Goal: Information Seeking & Learning: Learn about a topic

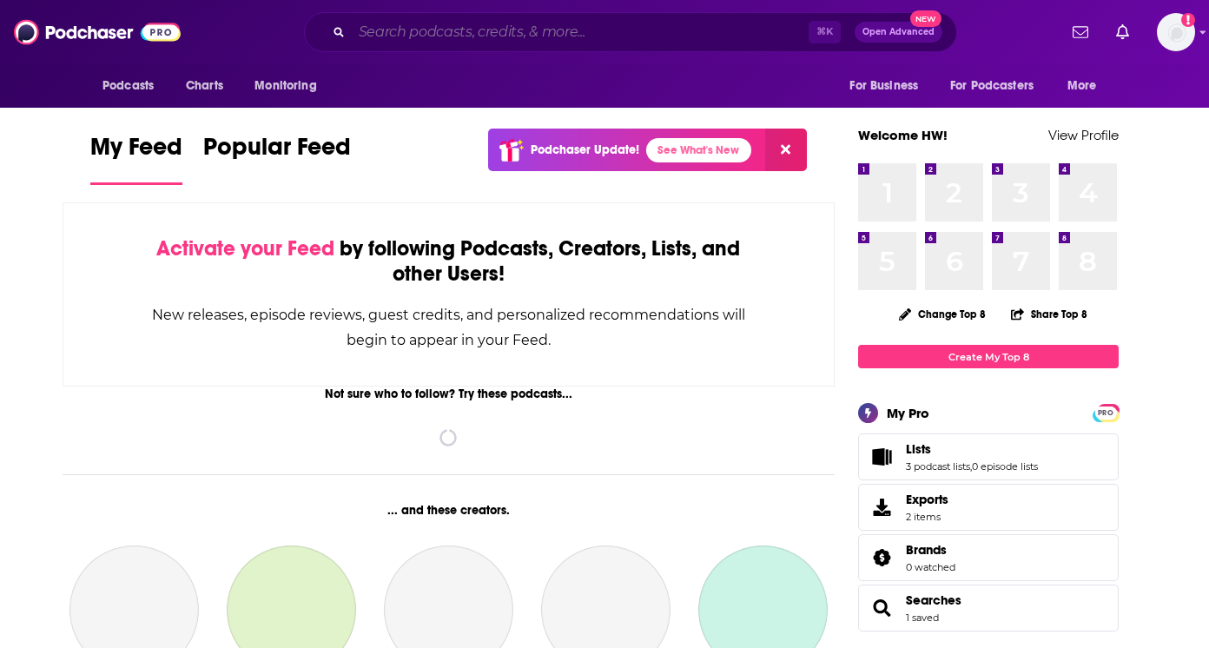
click at [461, 38] on input "Search podcasts, credits, & more..." at bounding box center [580, 32] width 457 height 28
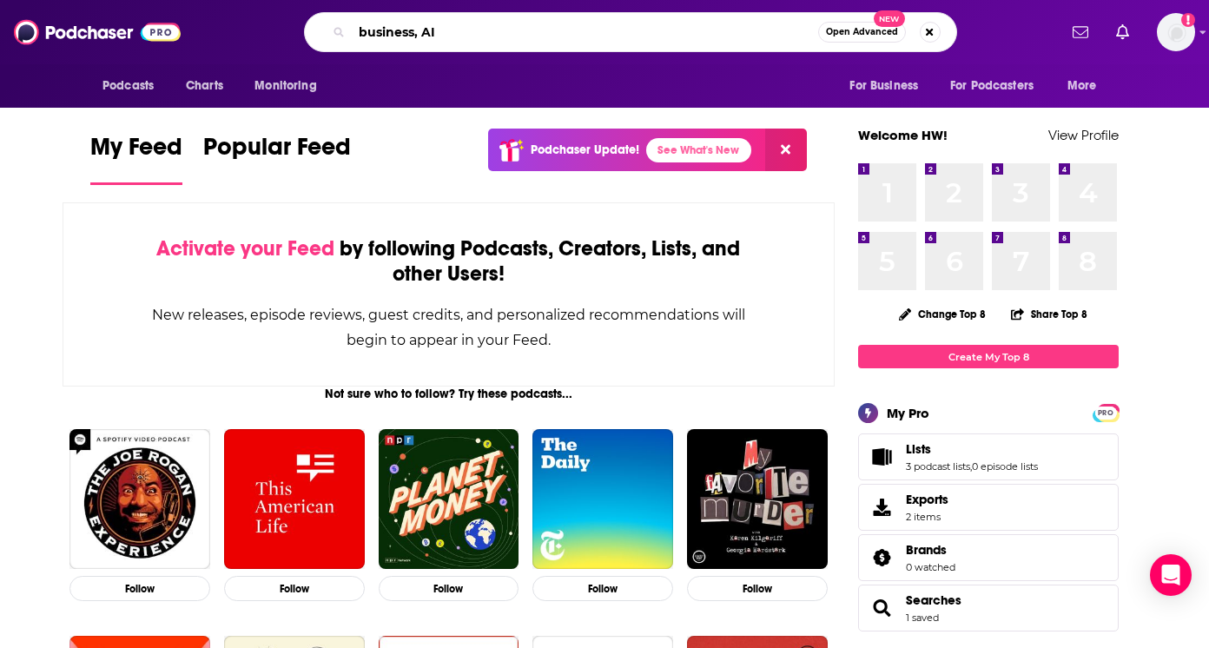
type input "business, AI"
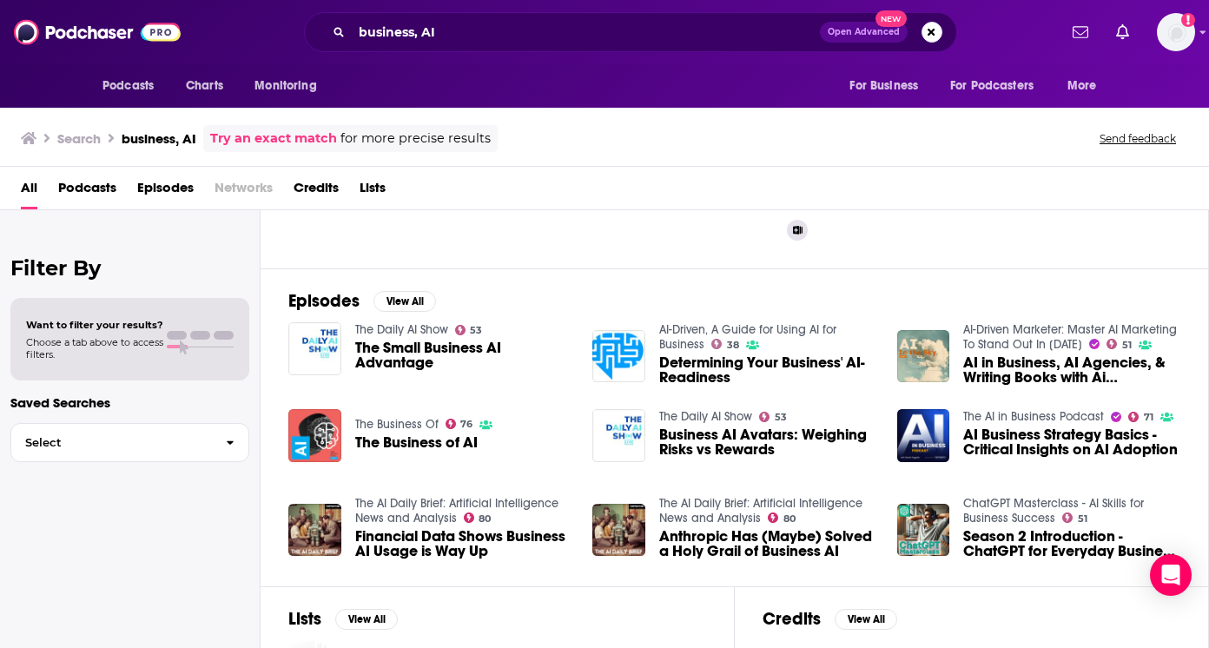
scroll to position [325, 0]
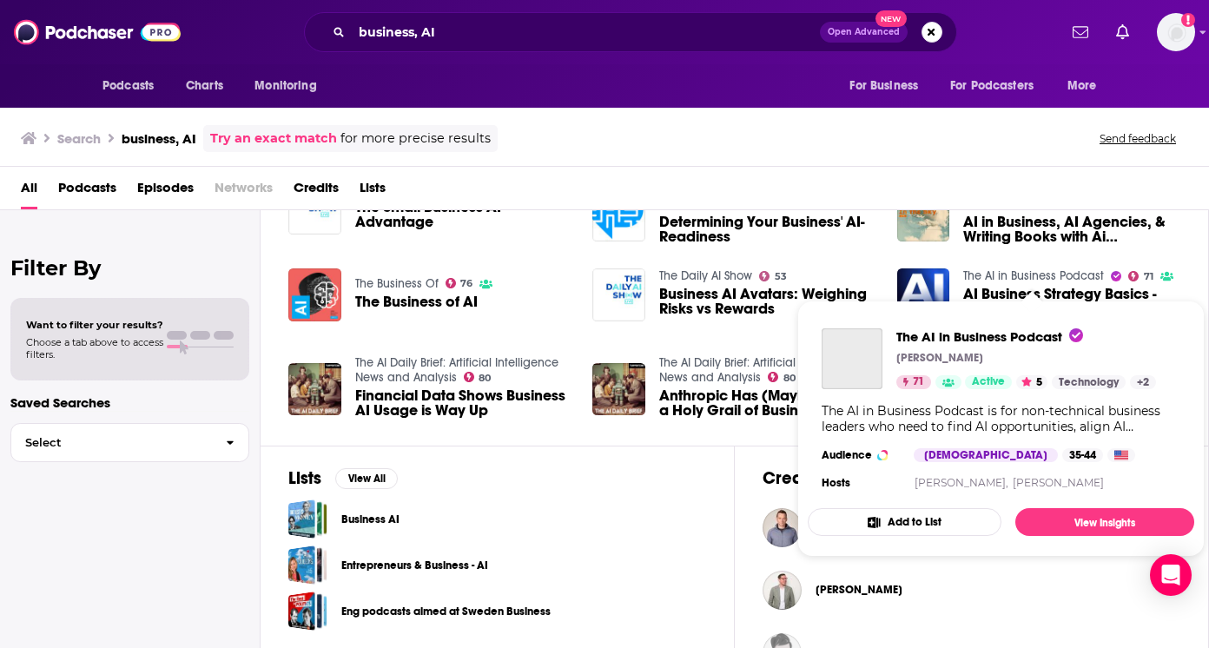
click at [996, 274] on link "The AI in Business Podcast" at bounding box center [1033, 275] width 141 height 15
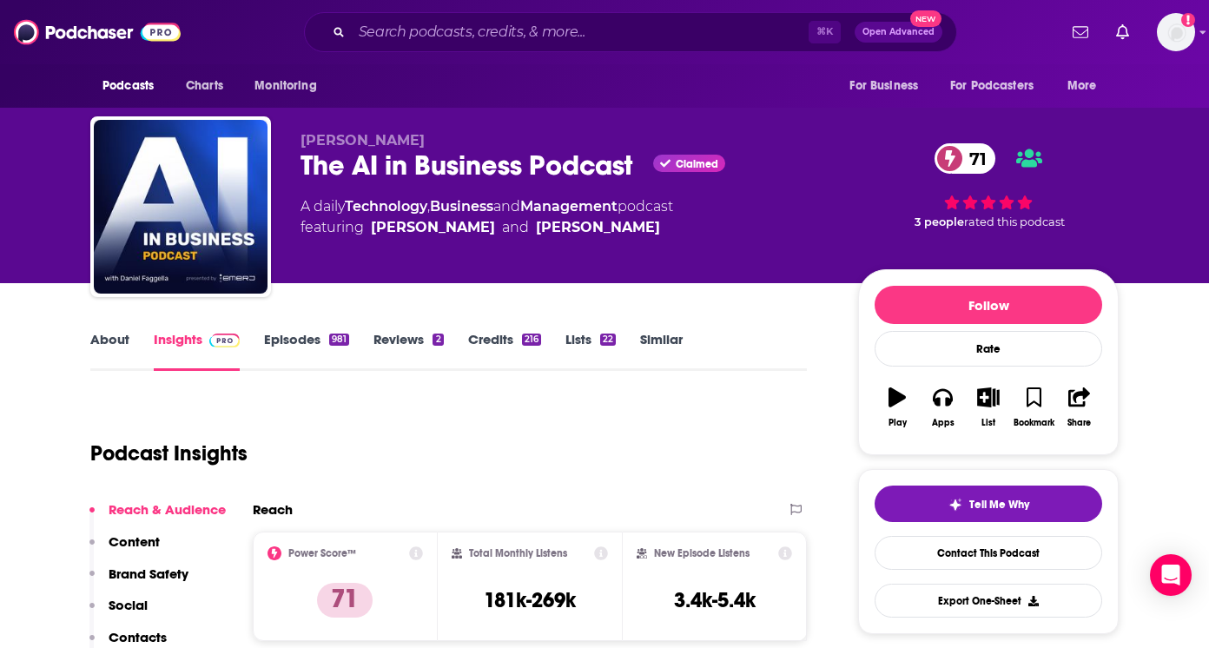
click at [294, 348] on link "Episodes 981" at bounding box center [306, 351] width 85 height 40
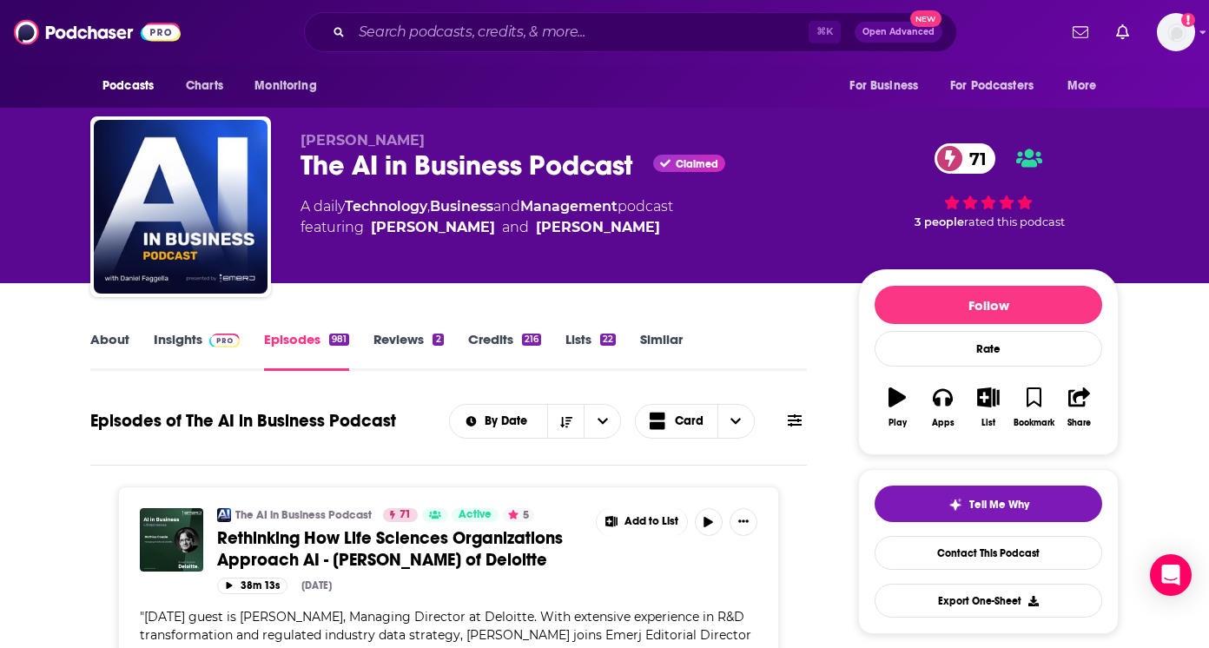
click at [109, 343] on link "About" at bounding box center [109, 351] width 39 height 40
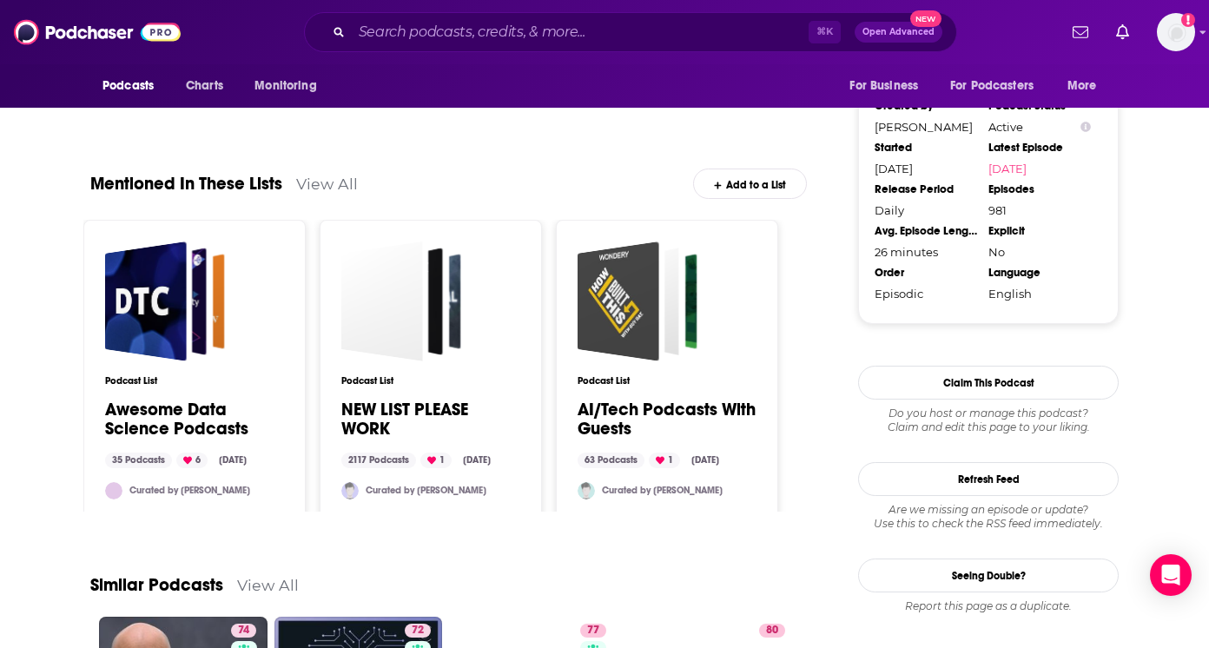
scroll to position [1932, 0]
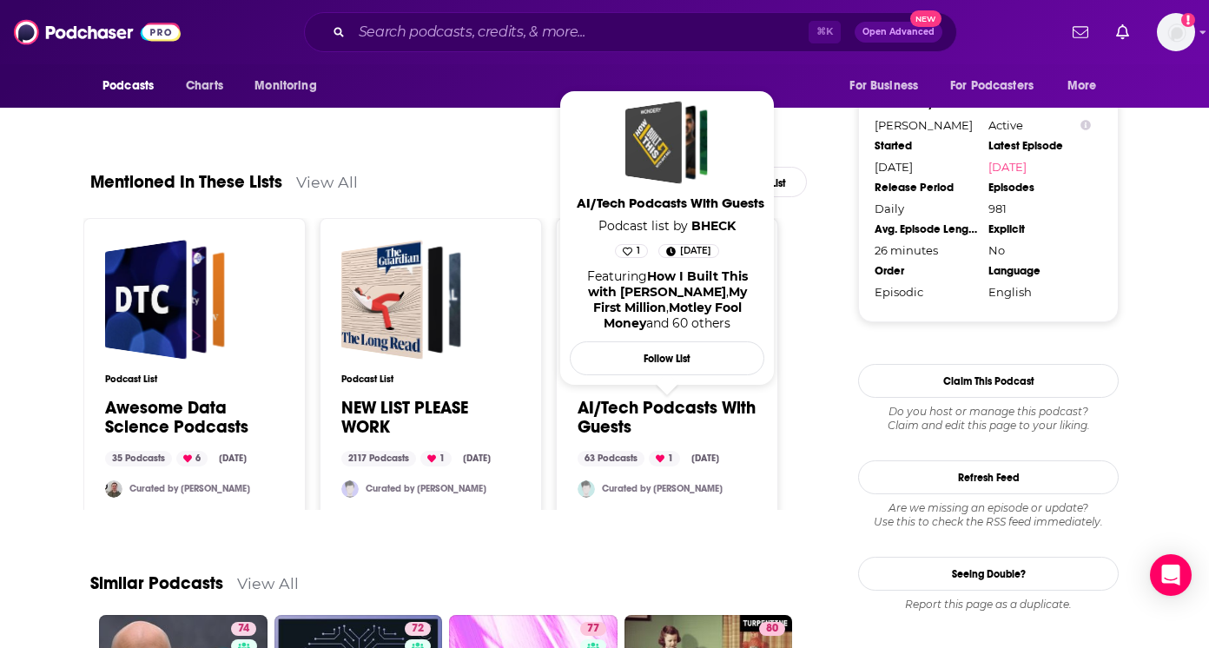
click at [721, 417] on link "AI/Tech Podcasts With Guests" at bounding box center [666, 418] width 179 height 38
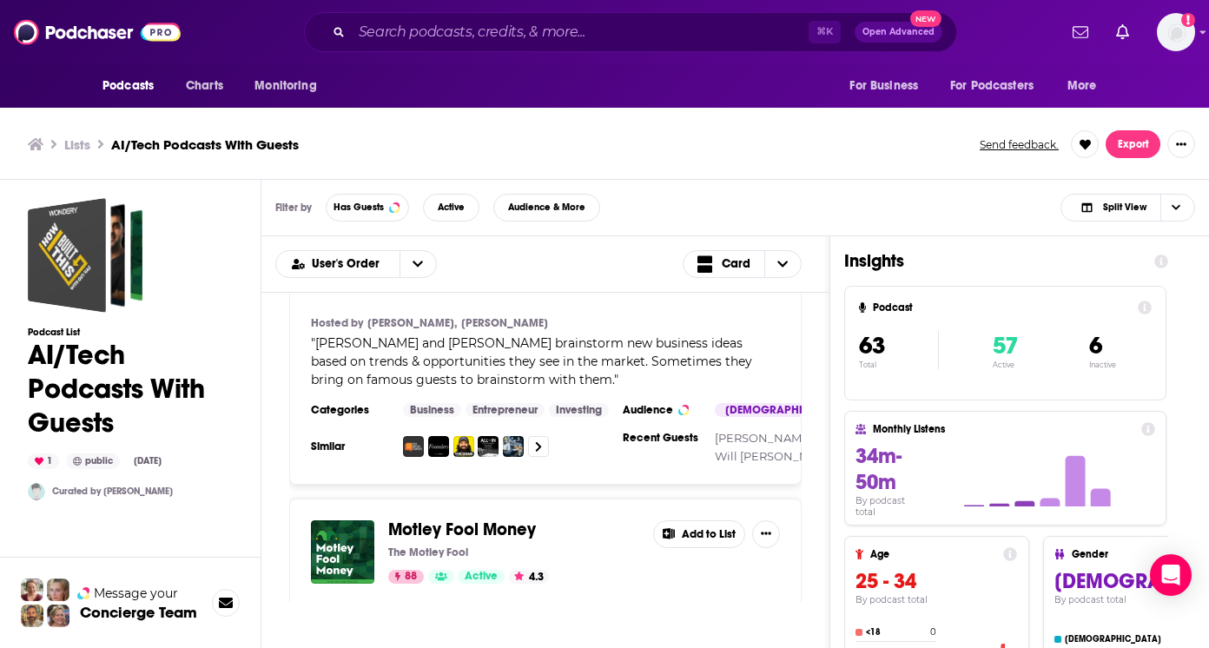
scroll to position [880, 0]
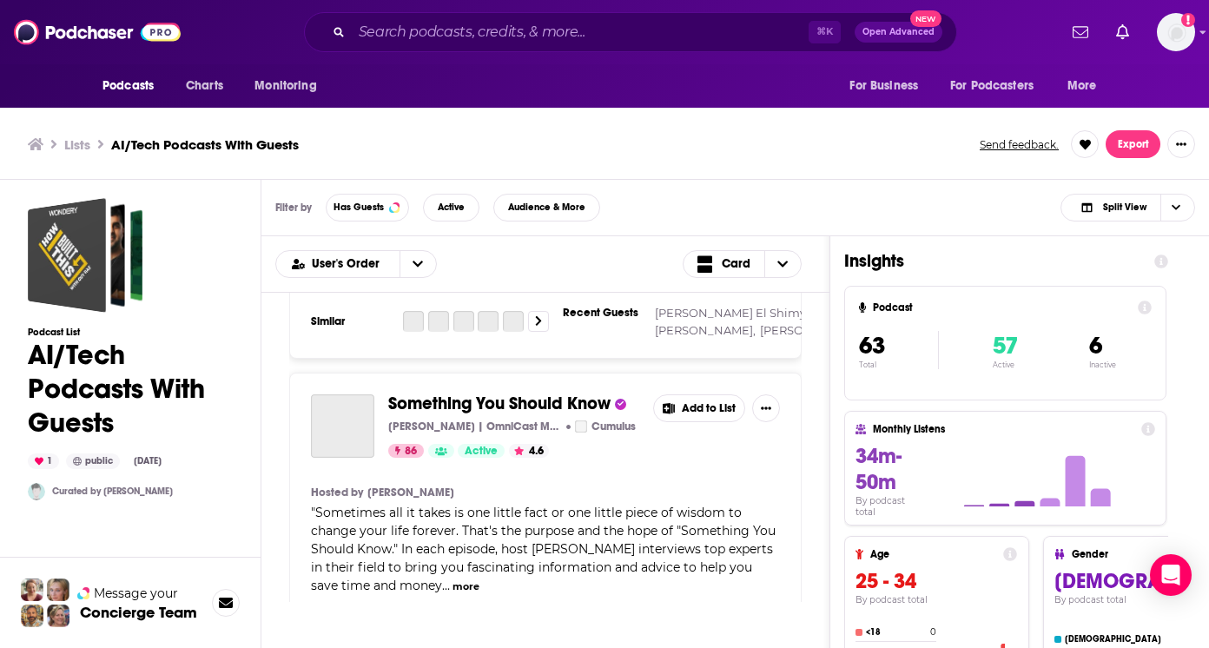
click at [817, 441] on div "How I Built This with [PERSON_NAME] [PERSON_NAME] | Wondery Wondery 87 Active 4…" at bounding box center [545, 447] width 568 height 309
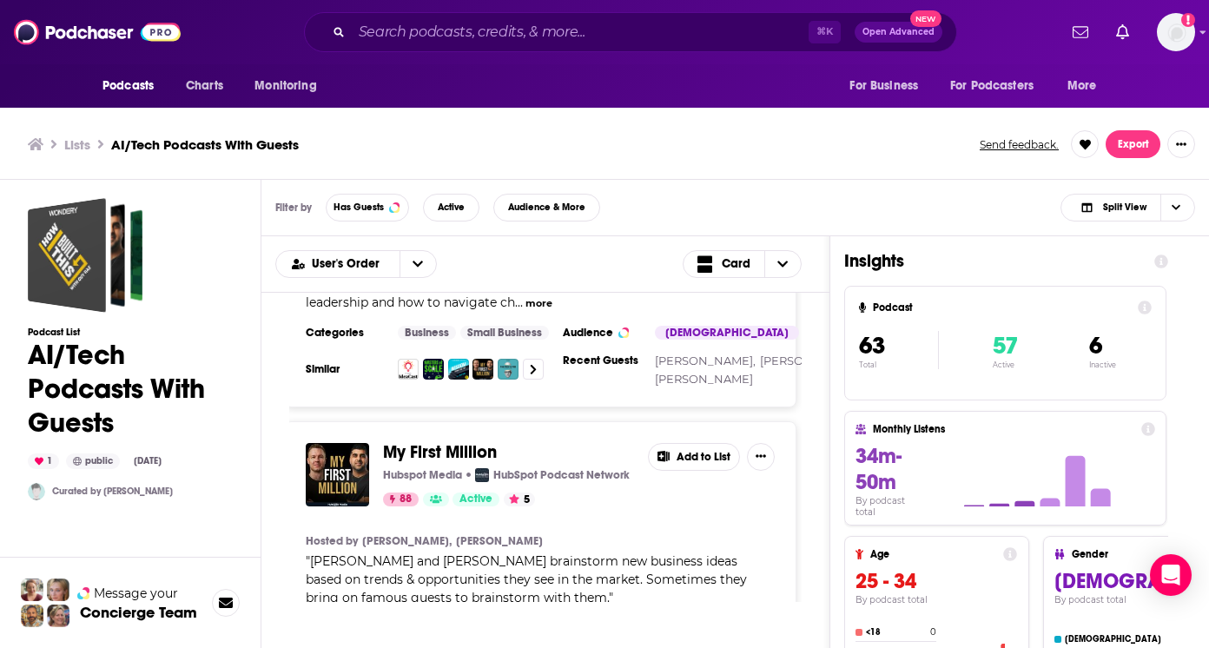
scroll to position [0, 5]
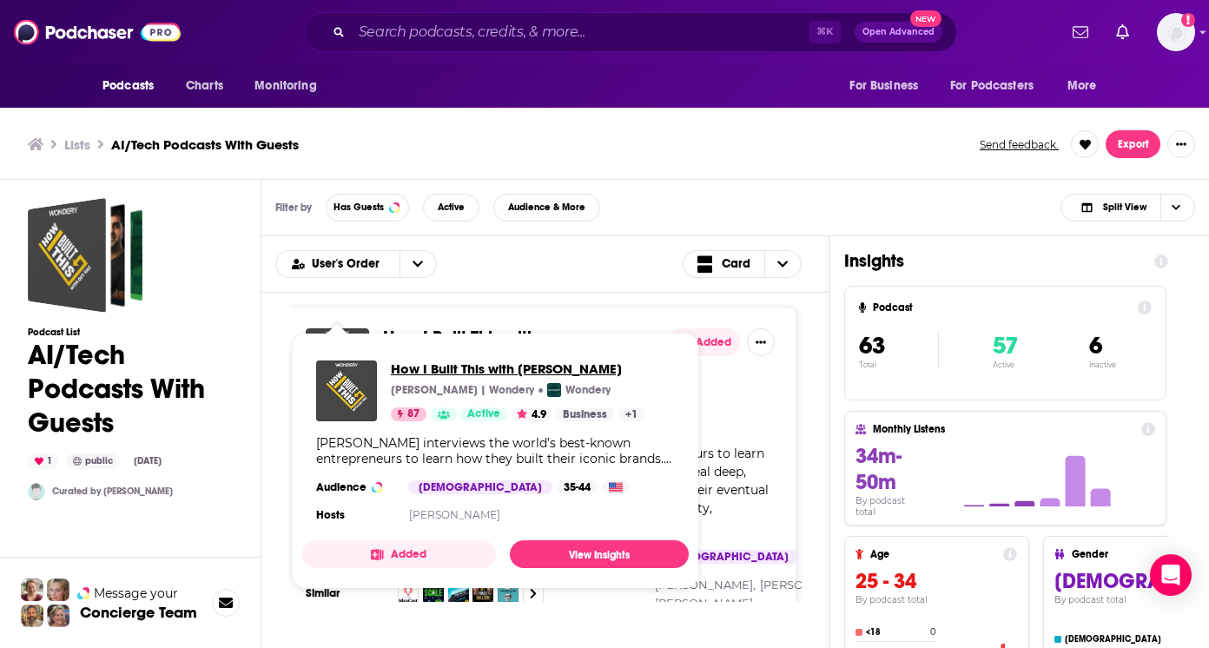
click at [431, 367] on span "How I Built This with [PERSON_NAME]" at bounding box center [518, 368] width 254 height 16
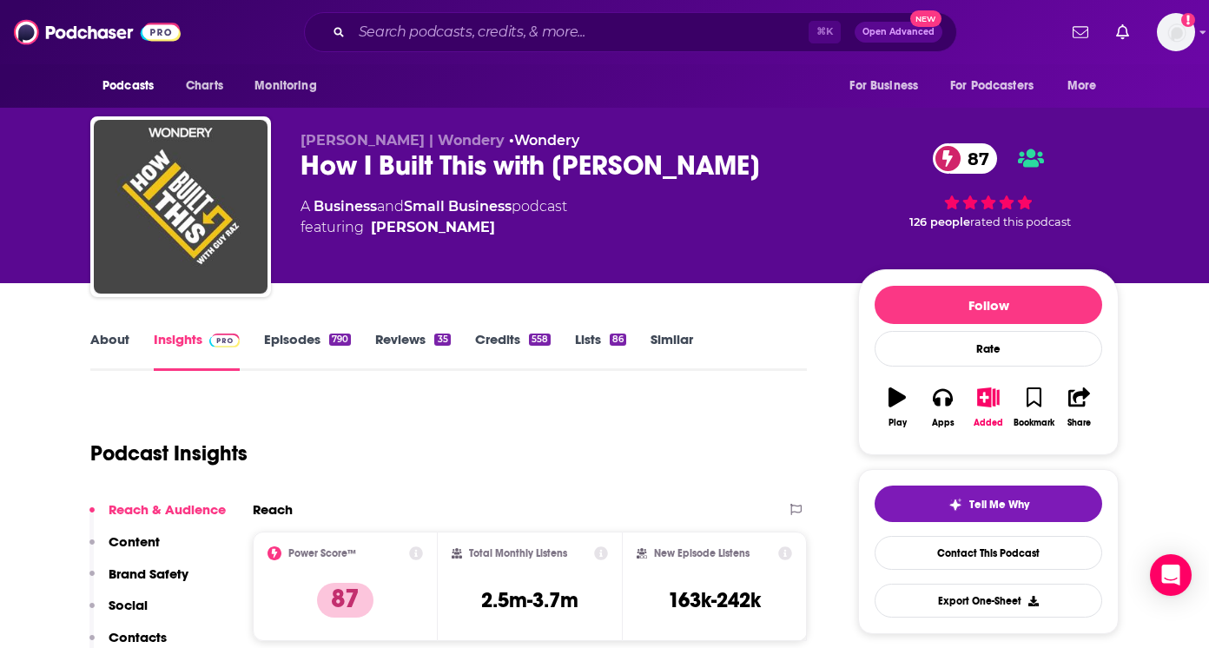
click at [300, 340] on link "Episodes 790" at bounding box center [307, 351] width 87 height 40
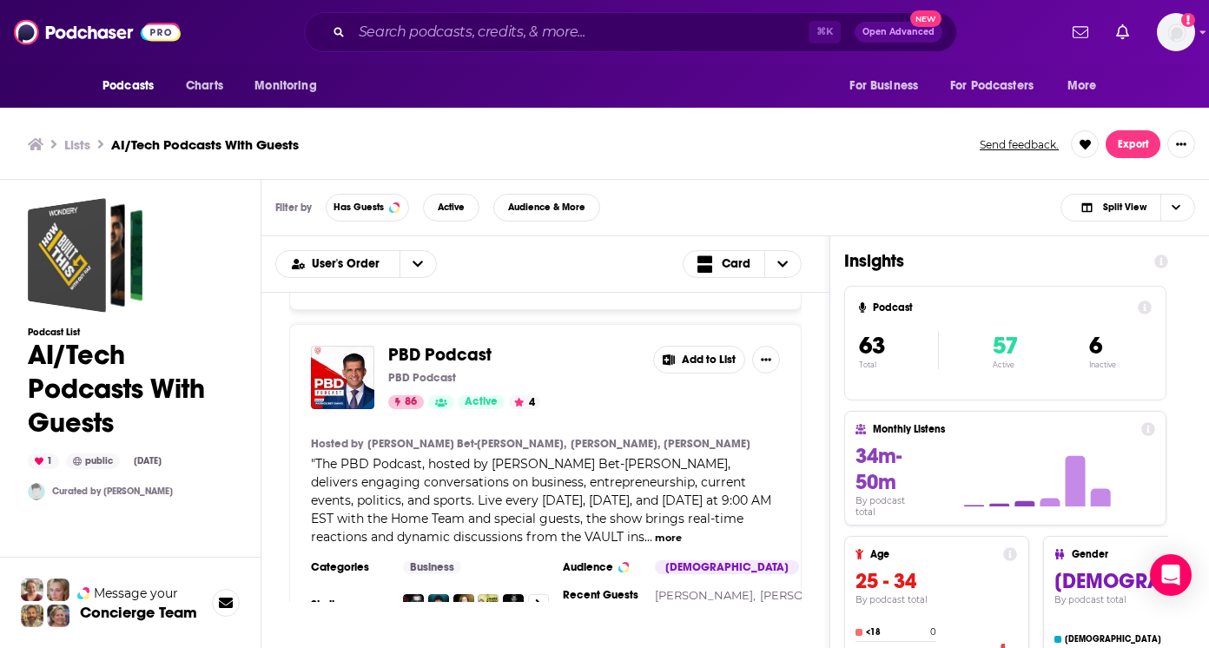
scroll to position [1371, 0]
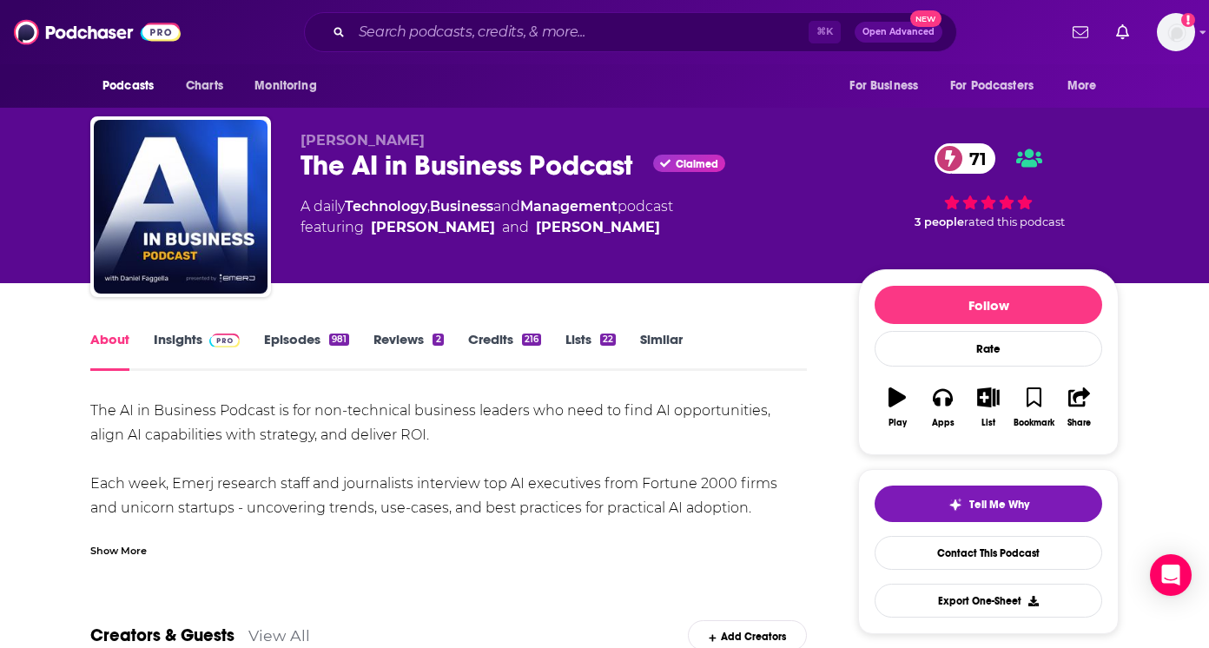
click at [181, 335] on link "Insights" at bounding box center [197, 351] width 86 height 40
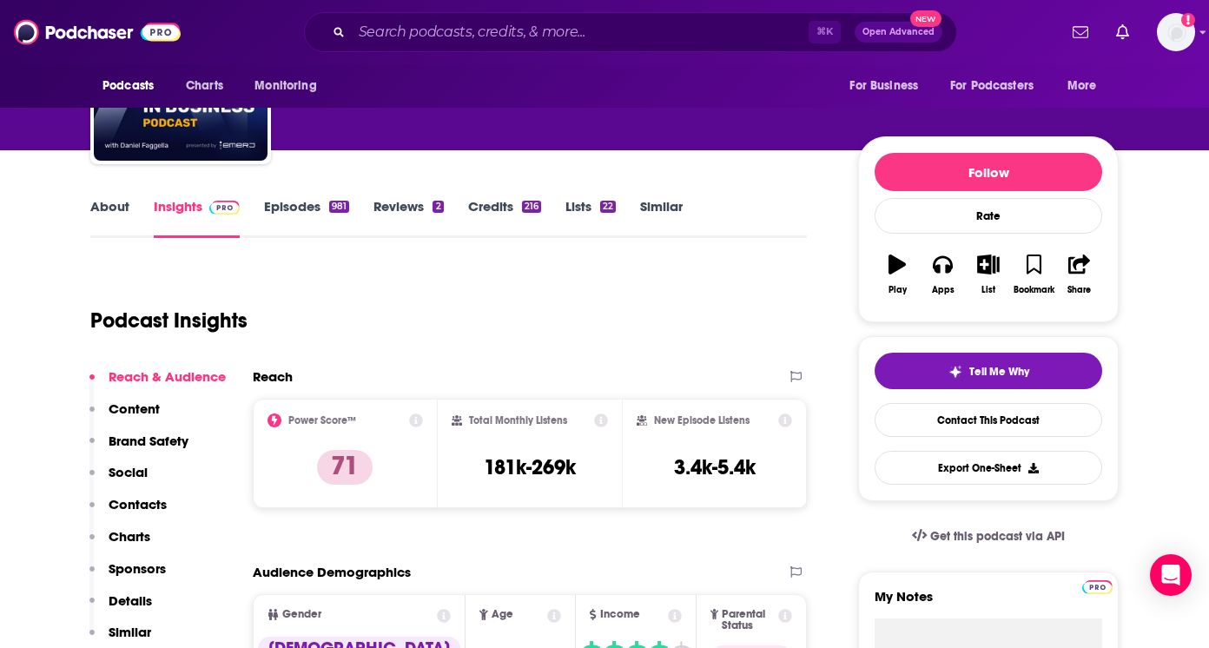
scroll to position [123, 0]
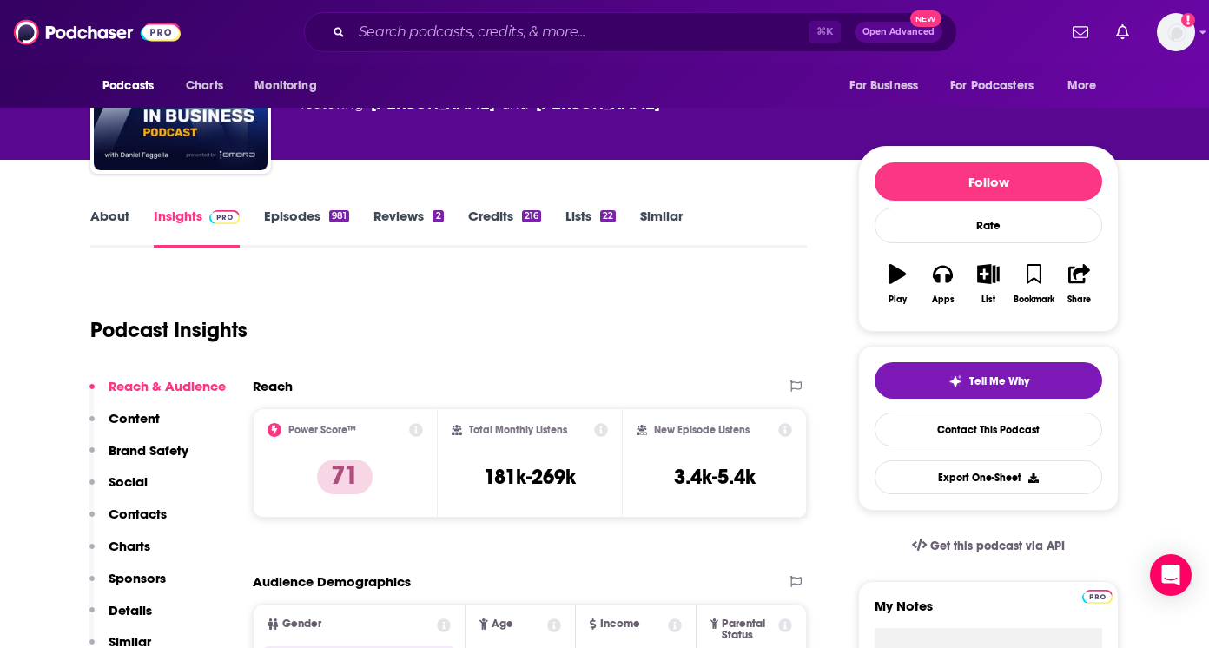
click at [313, 208] on link "Episodes 981" at bounding box center [306, 228] width 85 height 40
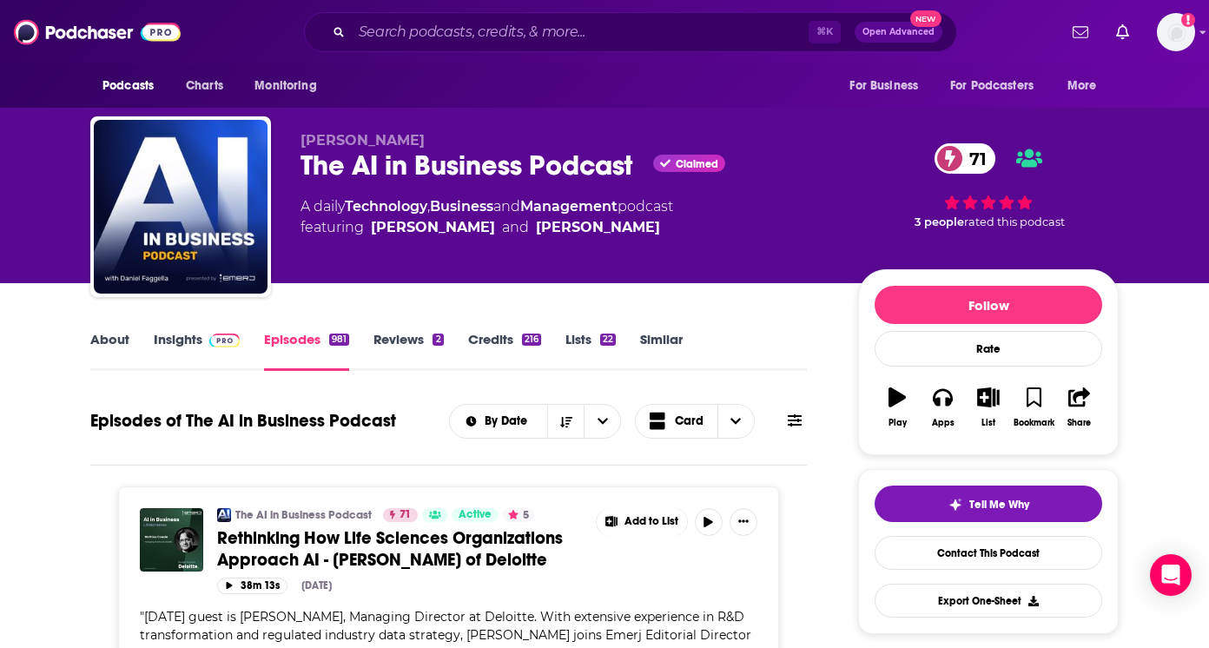
drag, startPoint x: 176, startPoint y: 188, endPoint x: 1032, endPoint y: 3, distance: 875.0
